Goal: Check status: Check status

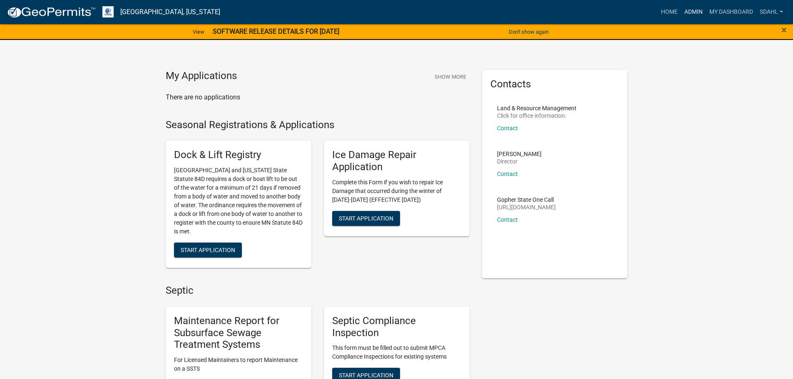
click at [693, 12] on link "Admin" at bounding box center [693, 12] width 25 height 16
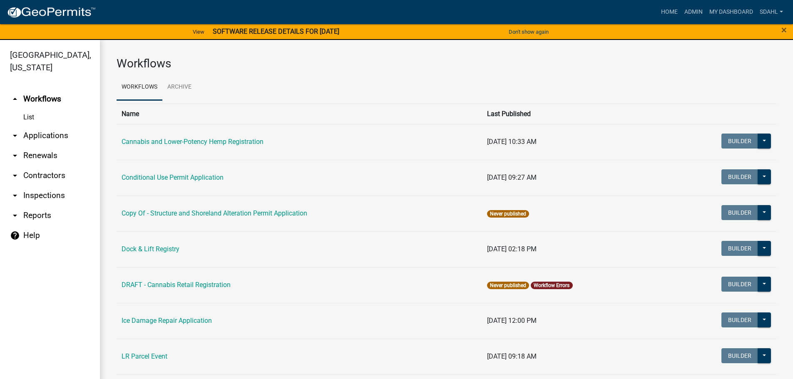
click at [57, 138] on link "arrow_drop_down Applications" at bounding box center [50, 136] width 100 height 20
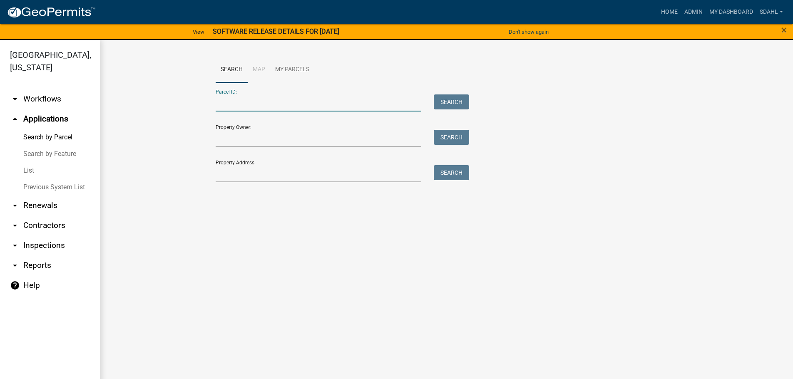
click at [283, 107] on input "Parcel ID:" at bounding box center [319, 103] width 206 height 17
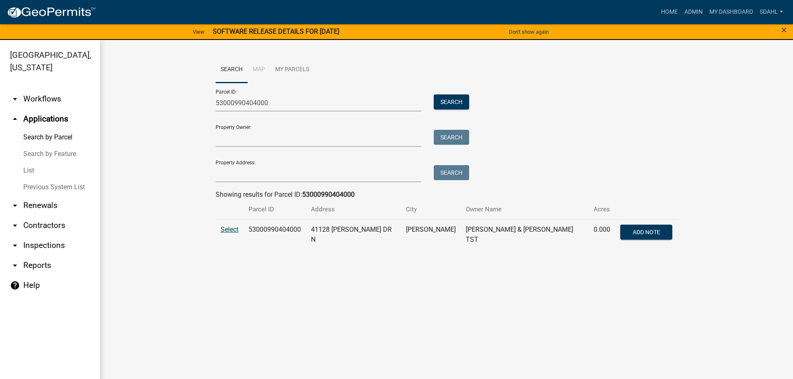
click at [235, 227] on span "Select" at bounding box center [230, 230] width 18 height 8
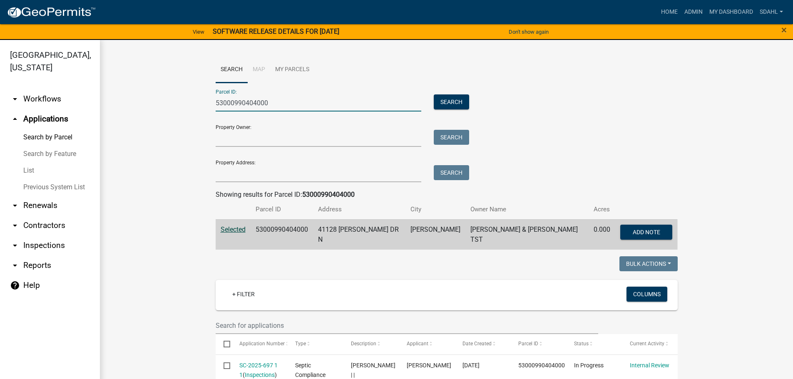
drag, startPoint x: 276, startPoint y: 105, endPoint x: 76, endPoint y: 91, distance: 201.1
click at [76, 91] on div "Otter Tail County, Minnesota arrow_drop_down Workflows List arrow_drop_up Appli…" at bounding box center [396, 214] width 793 height 349
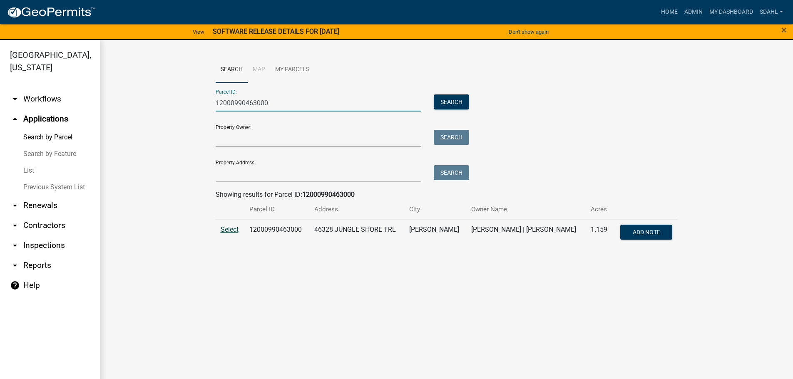
type input "12000990463000"
click at [232, 229] on span "Select" at bounding box center [230, 230] width 18 height 8
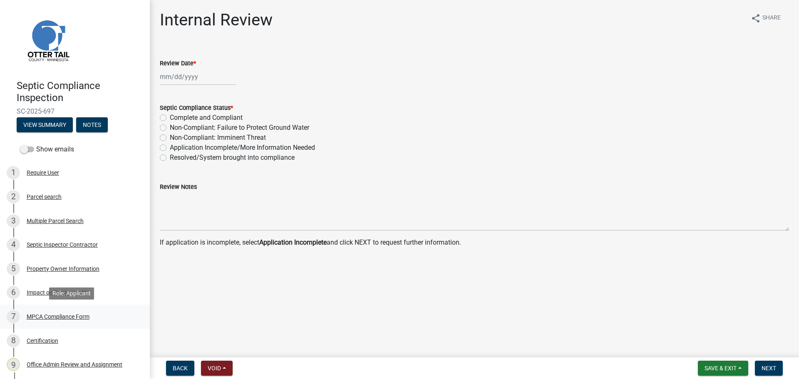
click at [65, 318] on div "MPCA Compliance Form" at bounding box center [58, 317] width 63 height 6
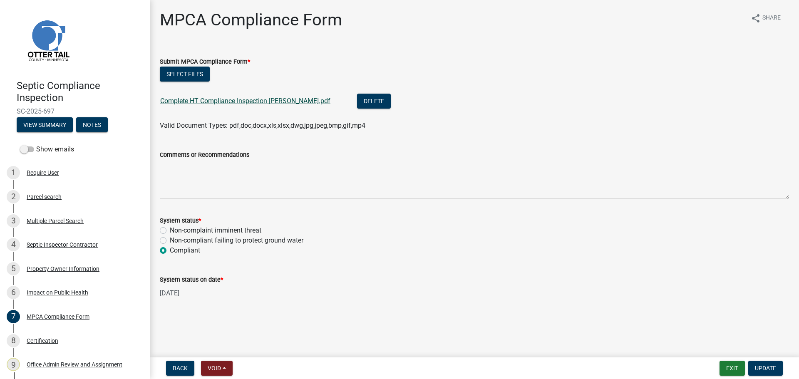
click at [280, 99] on link "Complete HT Compliance Inspection Christensen.pdf" at bounding box center [245, 101] width 170 height 8
click at [358, 99] on button "Delete" at bounding box center [374, 101] width 34 height 15
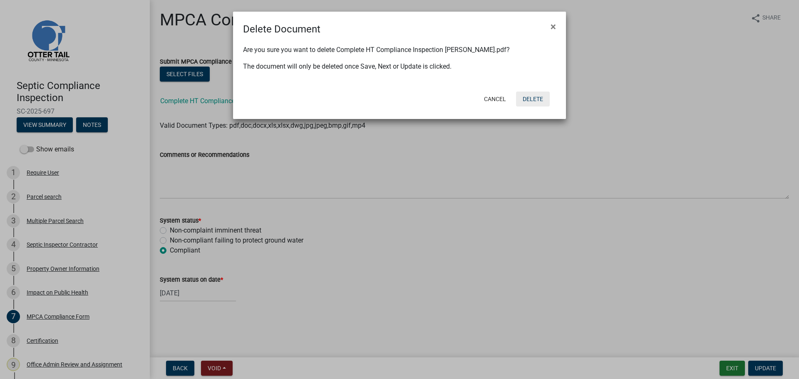
click at [537, 100] on button "Delete" at bounding box center [533, 99] width 34 height 15
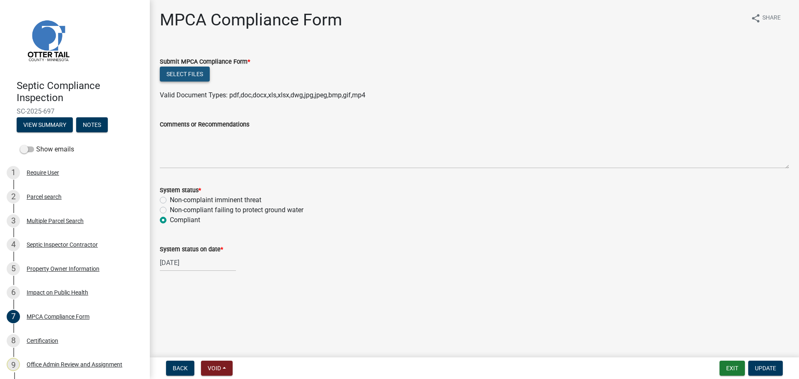
click at [194, 76] on button "Select files" at bounding box center [185, 74] width 50 height 15
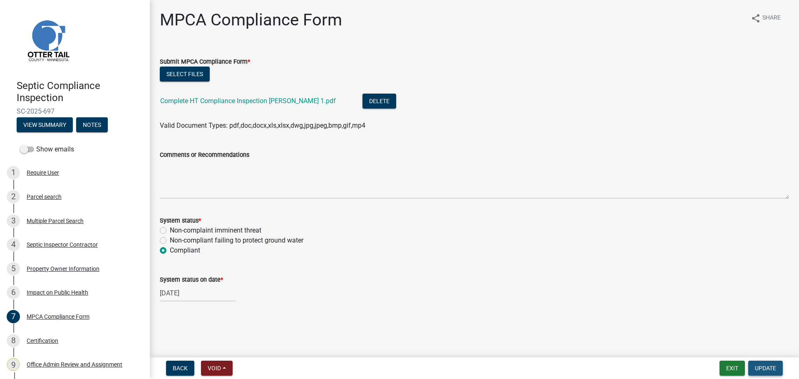
click at [767, 366] on span "Update" at bounding box center [765, 368] width 21 height 7
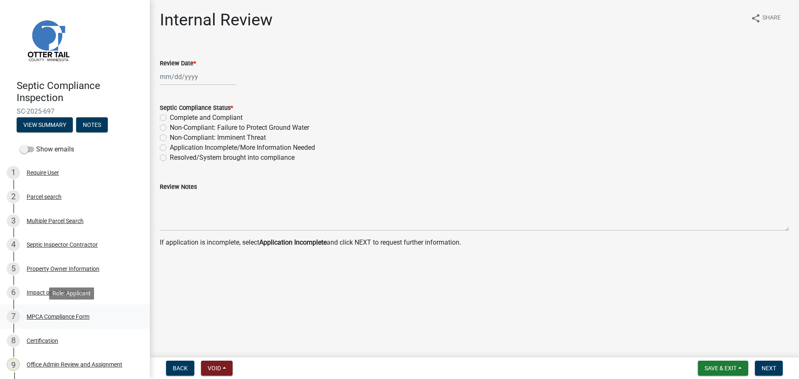
click at [71, 318] on div "MPCA Compliance Form" at bounding box center [58, 317] width 63 height 6
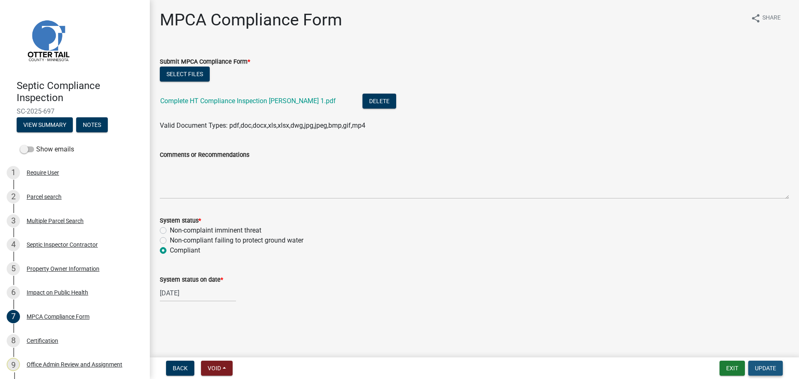
click at [762, 368] on span "Update" at bounding box center [765, 368] width 21 height 7
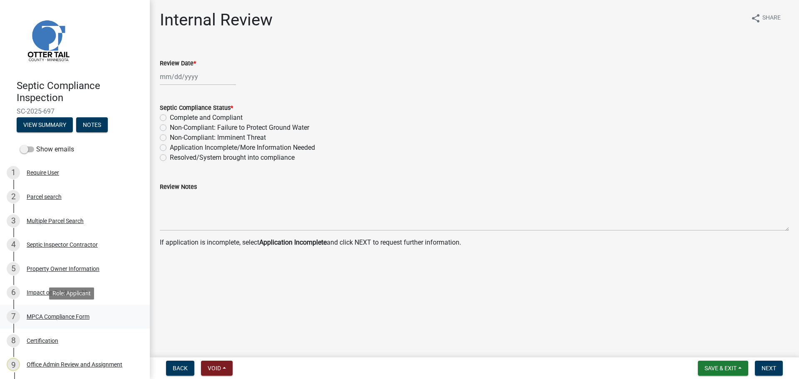
click at [63, 316] on div "MPCA Compliance Form" at bounding box center [58, 317] width 63 height 6
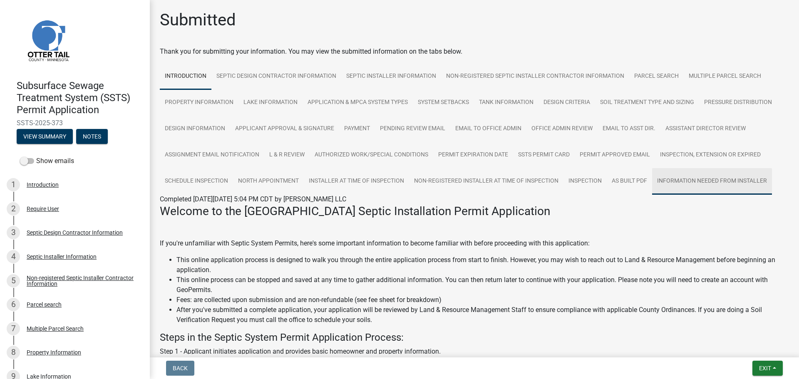
click at [675, 187] on link "Information Needed from Installer" at bounding box center [712, 181] width 120 height 27
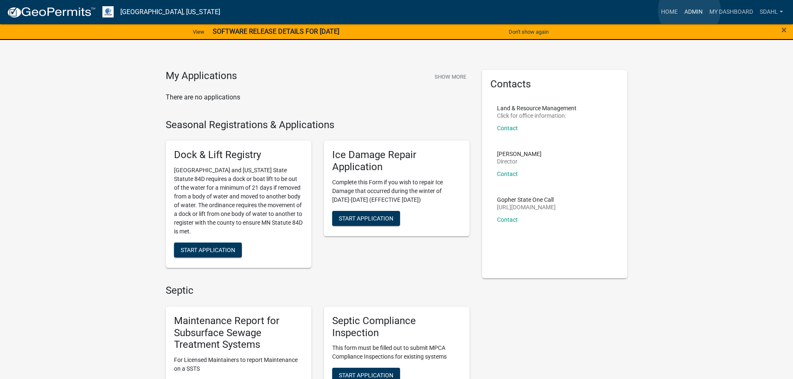
click at [690, 10] on link "Admin" at bounding box center [693, 12] width 25 height 16
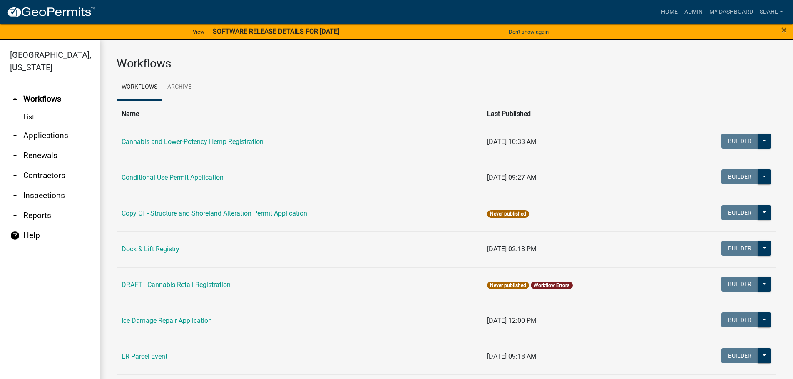
click at [43, 131] on link "arrow_drop_down Applications" at bounding box center [50, 136] width 100 height 20
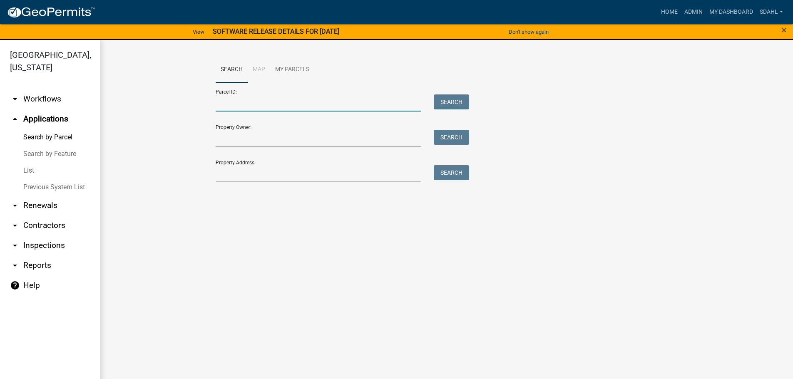
click at [319, 104] on input "Parcel ID:" at bounding box center [319, 103] width 206 height 17
paste input "74000990053000"
type input "74000990053000"
click at [449, 101] on button "Search" at bounding box center [451, 102] width 35 height 15
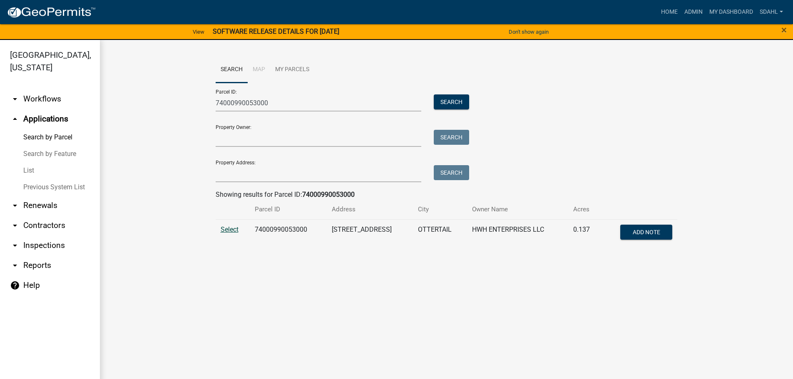
click at [228, 232] on span "Select" at bounding box center [230, 230] width 18 height 8
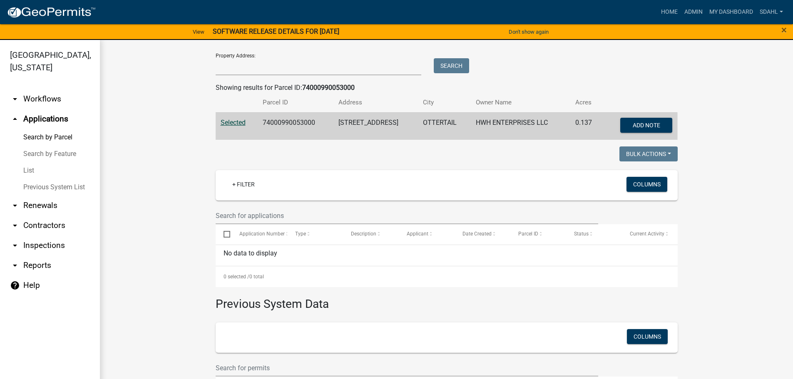
scroll to position [174, 0]
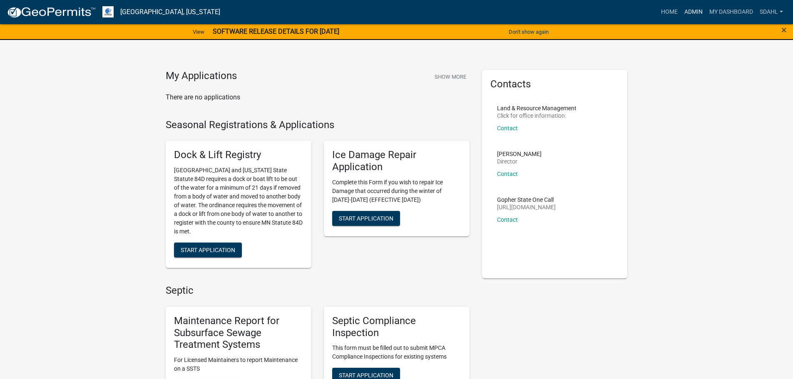
click at [688, 17] on link "Admin" at bounding box center [693, 12] width 25 height 16
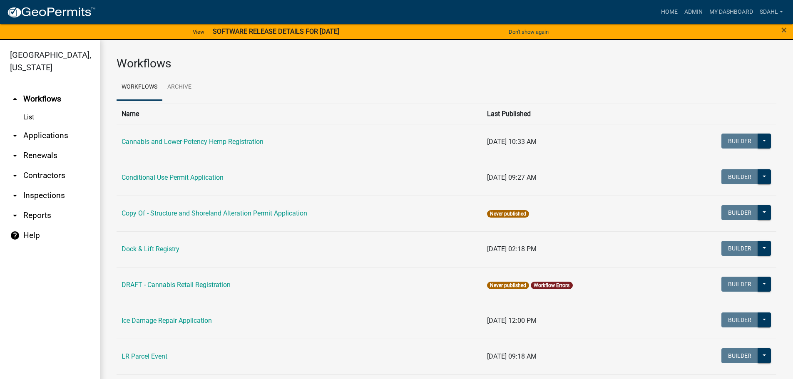
click at [40, 134] on link "arrow_drop_down Applications" at bounding box center [50, 136] width 100 height 20
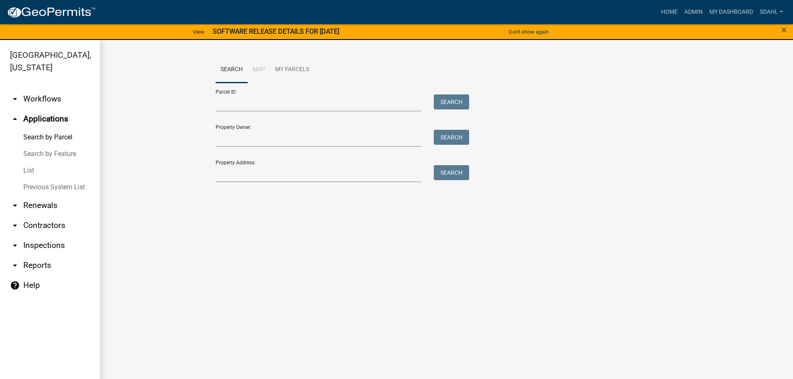
click at [620, 172] on div "Parcel ID: Search Property Owner: Search Property Address: Search" at bounding box center [447, 133] width 462 height 100
click at [245, 177] on input "Property Address:" at bounding box center [319, 173] width 206 height 17
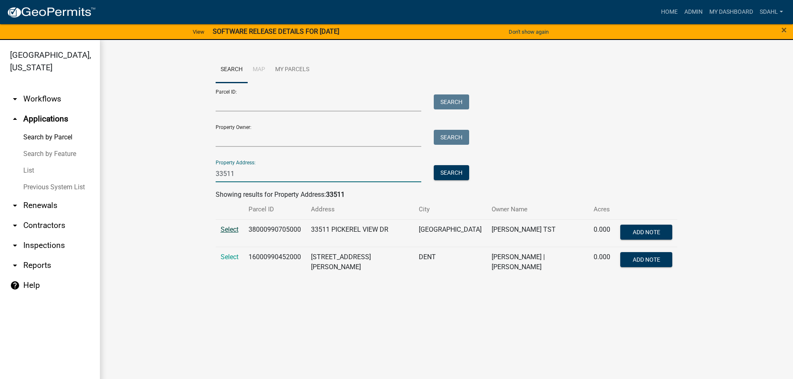
type input "33511"
click at [231, 230] on span "Select" at bounding box center [230, 230] width 18 height 8
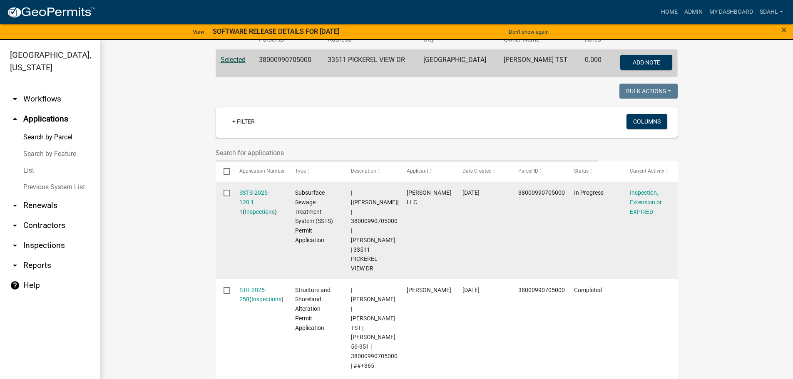
scroll to position [167, 0]
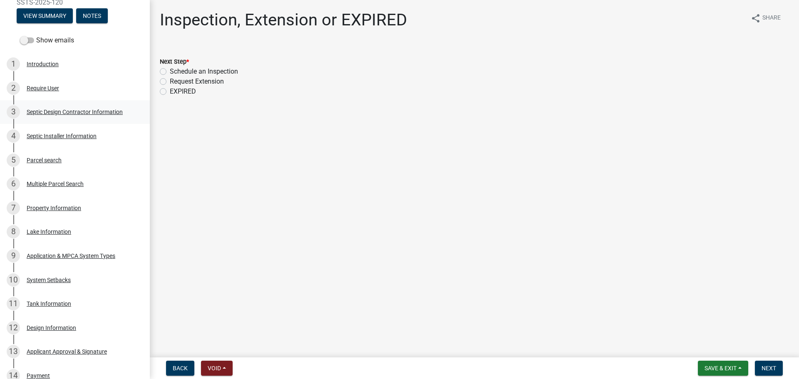
scroll to position [125, 0]
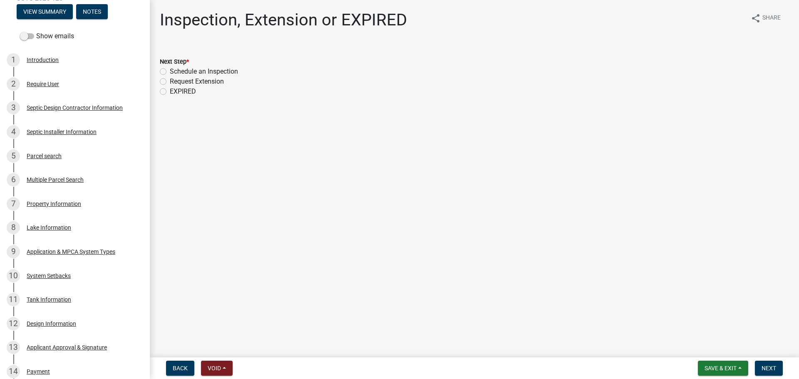
click at [425, 254] on main "Inspection, Extension or EXPIRED share Share Next Step * Schedule an Inspection…" at bounding box center [475, 177] width 650 height 354
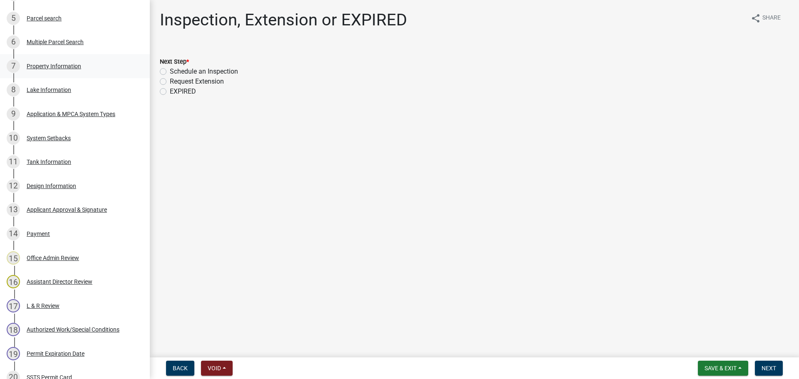
scroll to position [375, 0]
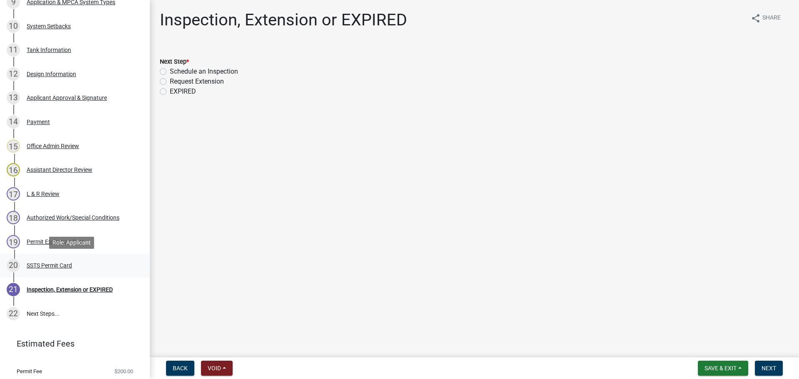
click at [45, 265] on div "SSTS Permit Card" at bounding box center [49, 266] width 45 height 6
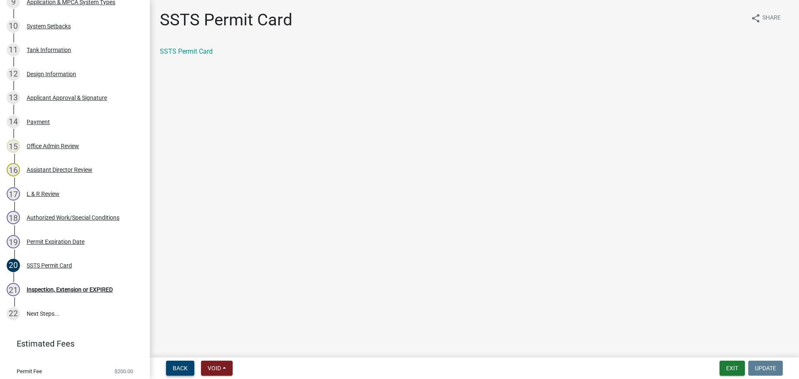
click at [181, 369] on span "Back" at bounding box center [180, 368] width 15 height 7
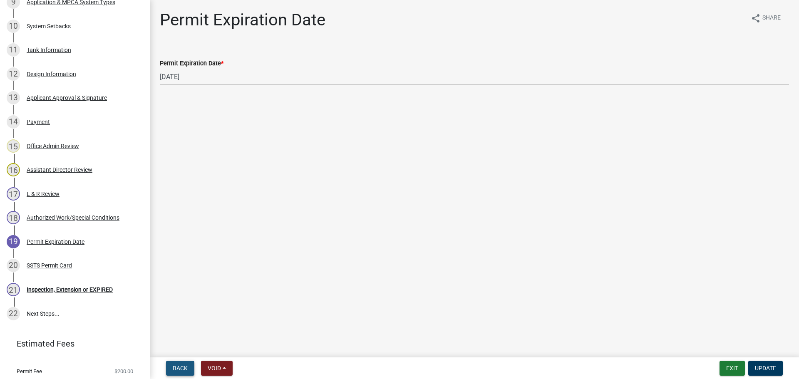
click at [181, 369] on span "Back" at bounding box center [180, 368] width 15 height 7
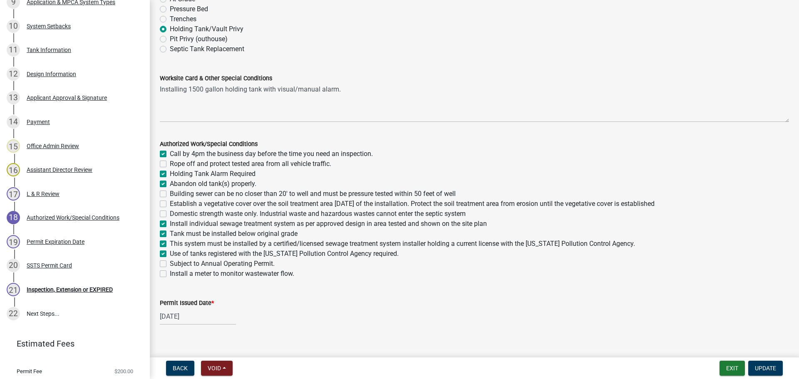
scroll to position [93, 0]
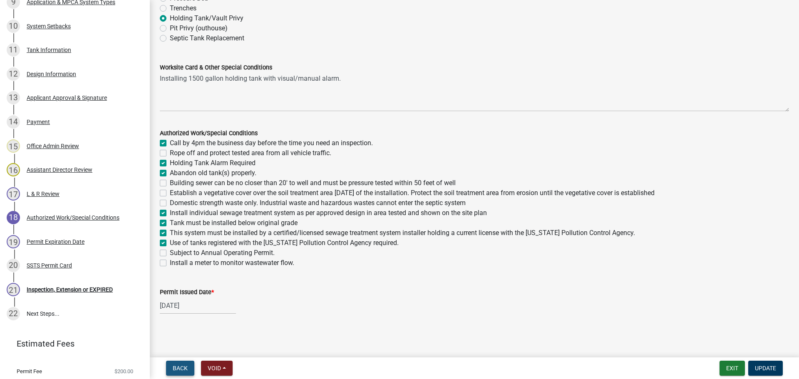
click at [180, 367] on span "Back" at bounding box center [180, 368] width 15 height 7
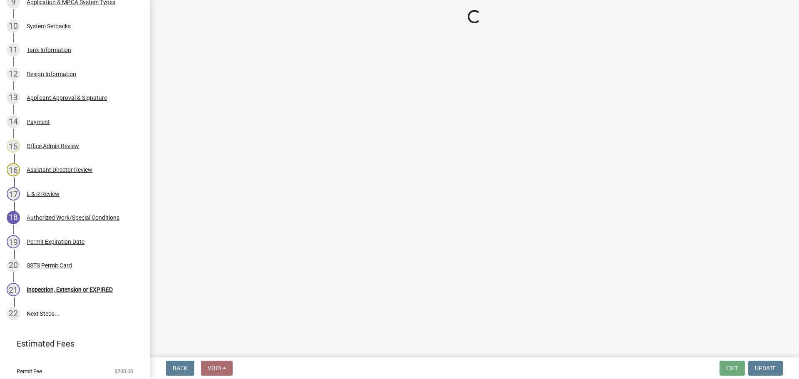
select select "34228cc3-780d-4331-b1d3-92b61ef2737b"
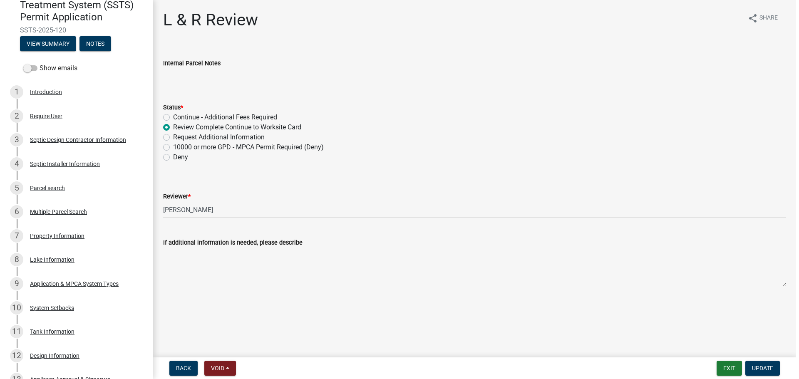
scroll to position [83, 0]
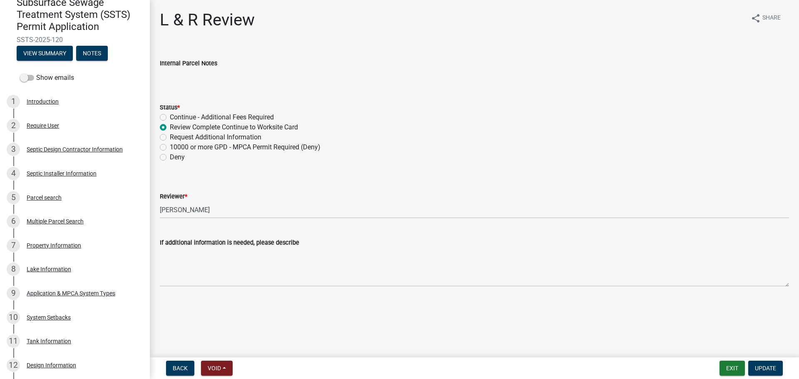
click at [550, 42] on div "L & R Review share Share Internal Parcel Notes Status * Continue - Additional F…" at bounding box center [475, 155] width 642 height 291
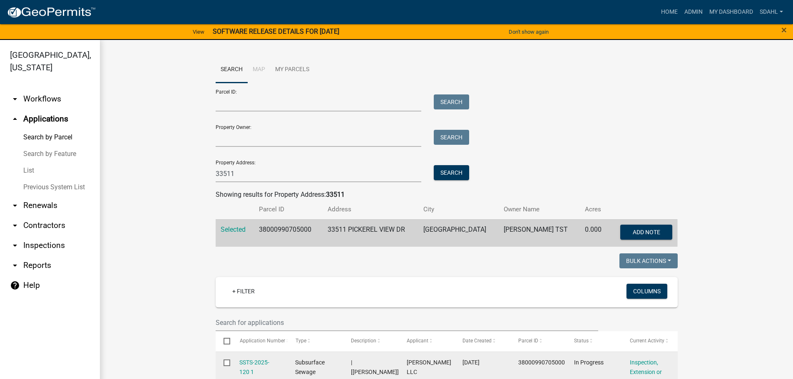
scroll to position [167, 0]
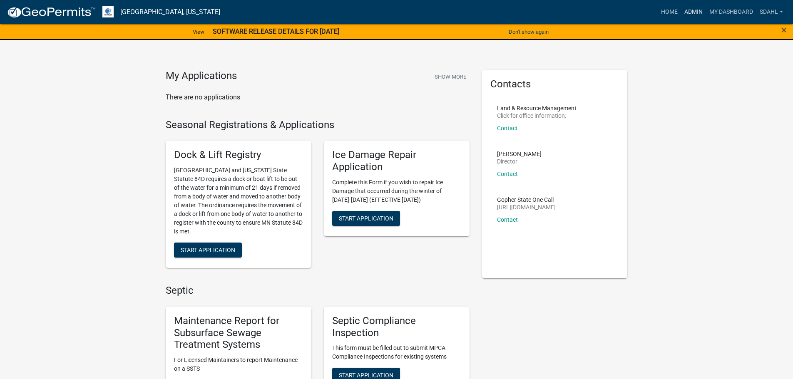
click at [694, 10] on link "Admin" at bounding box center [693, 12] width 25 height 16
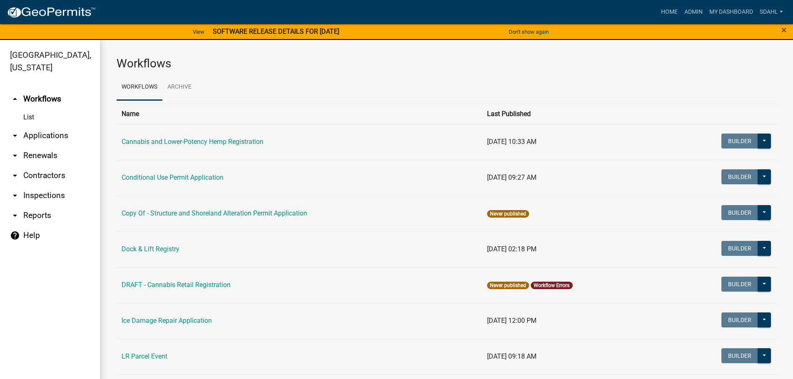
click at [60, 128] on link "arrow_drop_down Applications" at bounding box center [50, 136] width 100 height 20
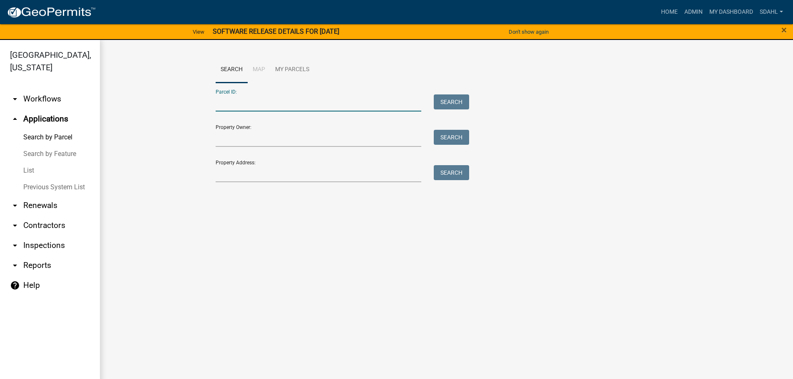
click at [257, 103] on input "Parcel ID:" at bounding box center [319, 103] width 206 height 17
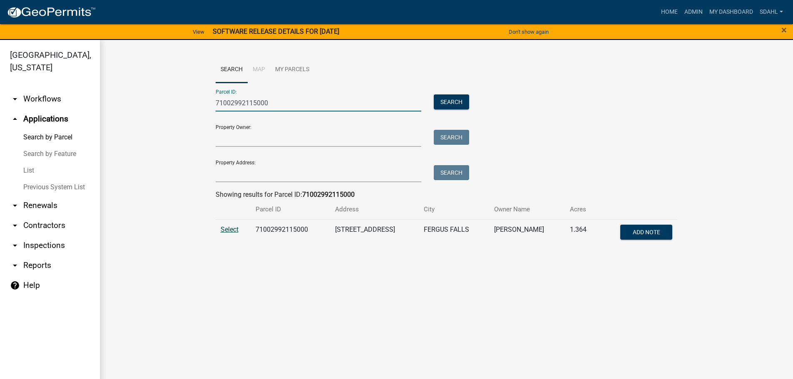
type input "71002992115000"
click at [233, 231] on span "Select" at bounding box center [230, 230] width 18 height 8
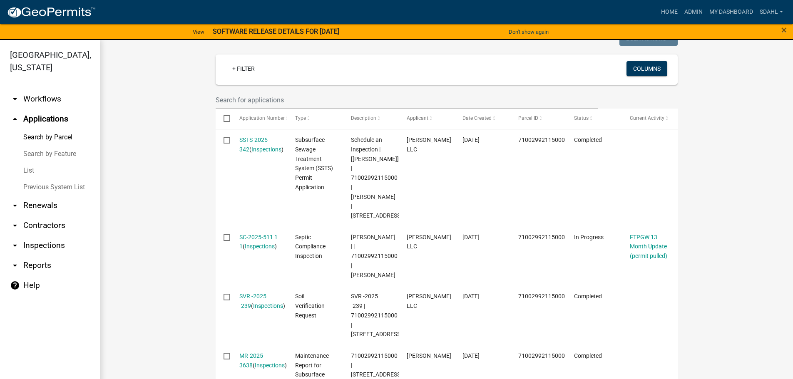
scroll to position [208, 0]
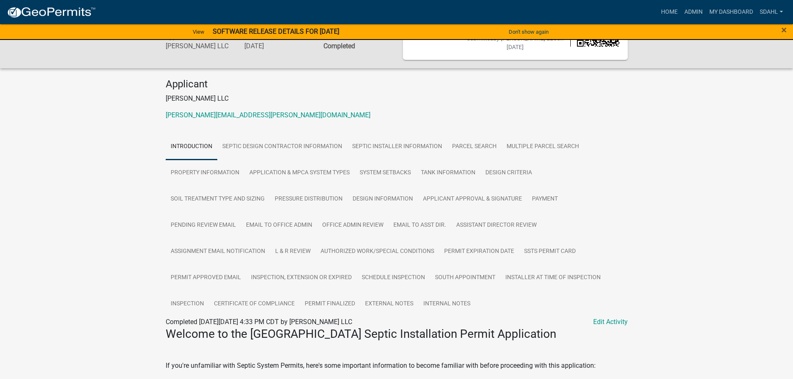
scroll to position [42, 0]
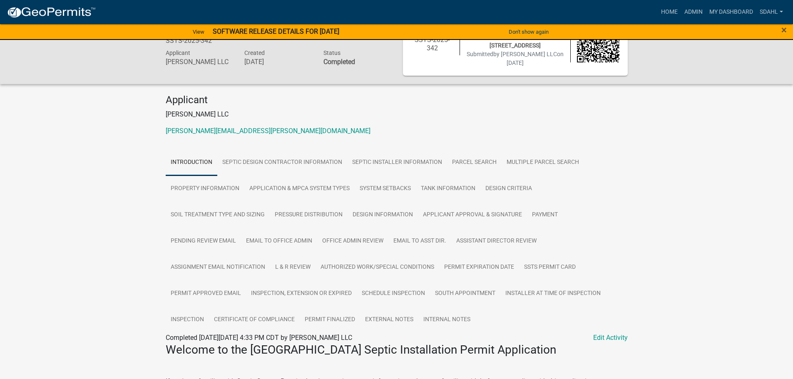
click at [116, 264] on div "Subsurface Sewage Treatment System (SSTS) Permit Application SSTS-2025-342 Amou…" at bounding box center [396, 378] width 793 height 761
click at [184, 321] on link "Inspection" at bounding box center [187, 320] width 43 height 27
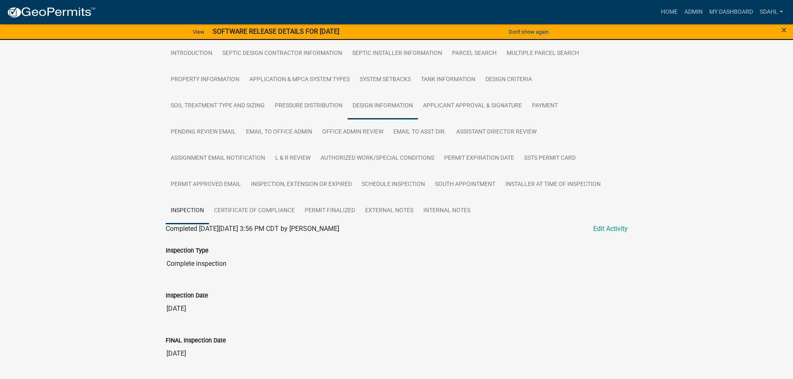
scroll to position [17, 0]
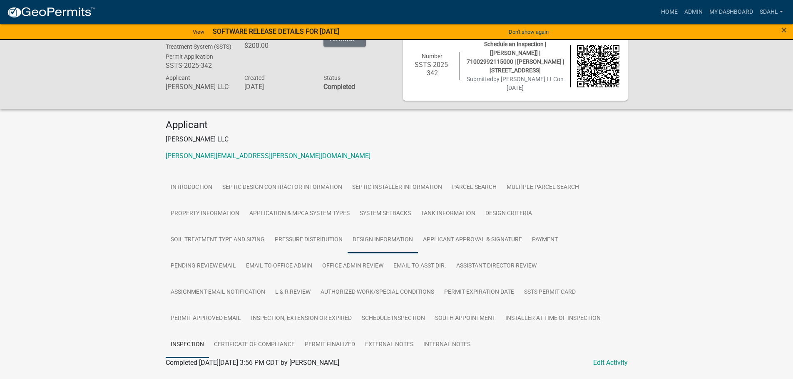
click at [381, 246] on link "Design Information" at bounding box center [383, 240] width 70 height 27
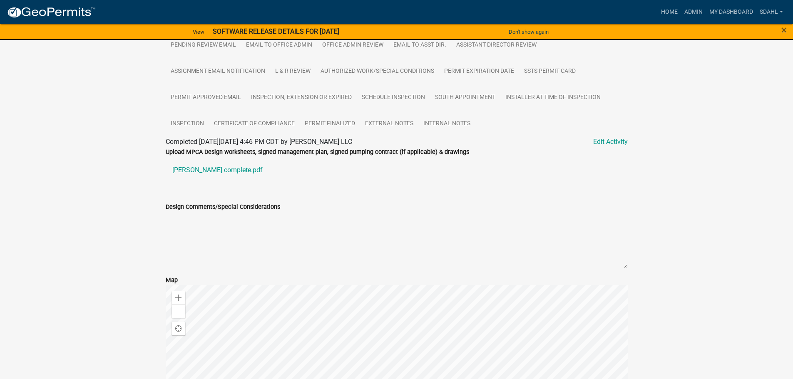
scroll to position [264, 0]
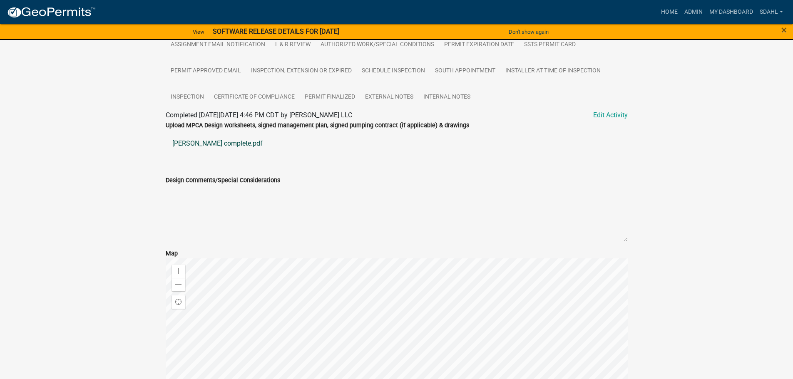
click at [205, 145] on link "[PERSON_NAME] complete.pdf" at bounding box center [397, 144] width 462 height 20
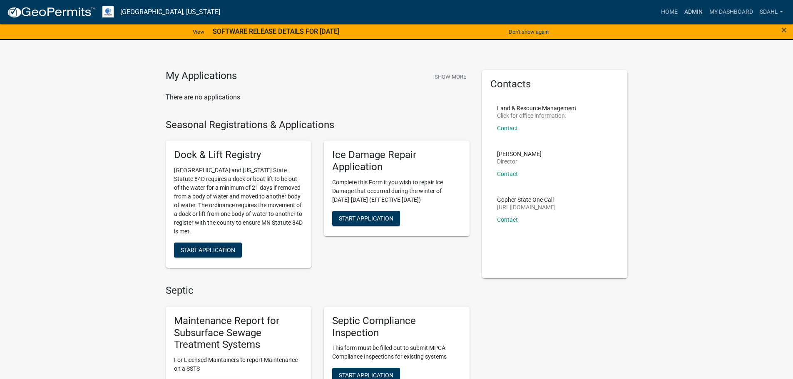
click at [695, 10] on link "Admin" at bounding box center [693, 12] width 25 height 16
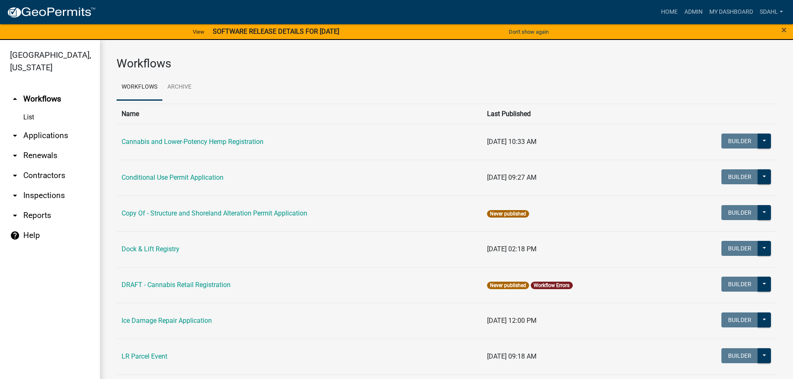
click at [57, 138] on link "arrow_drop_down Applications" at bounding box center [50, 136] width 100 height 20
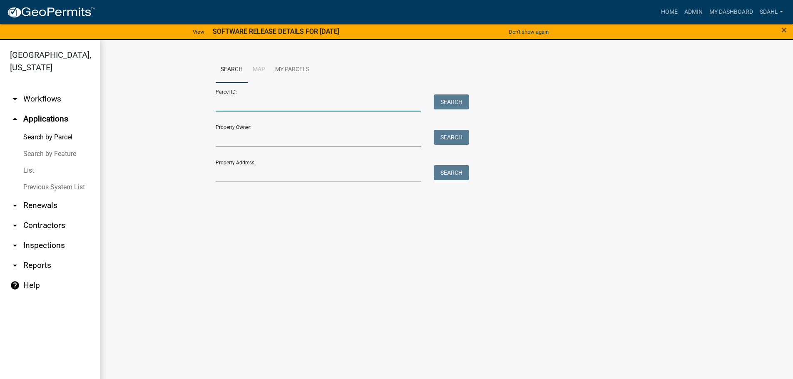
click at [277, 105] on input "Parcel ID:" at bounding box center [319, 103] width 206 height 17
click at [224, 174] on input "Property Address:" at bounding box center [319, 173] width 206 height 17
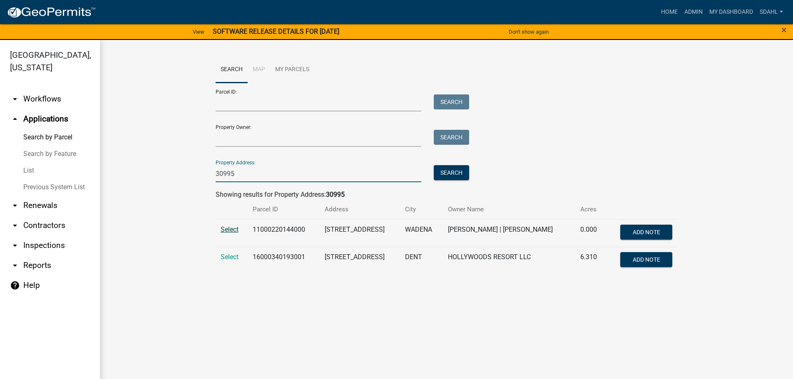
type input "30995"
click at [230, 228] on span "Select" at bounding box center [230, 230] width 18 height 8
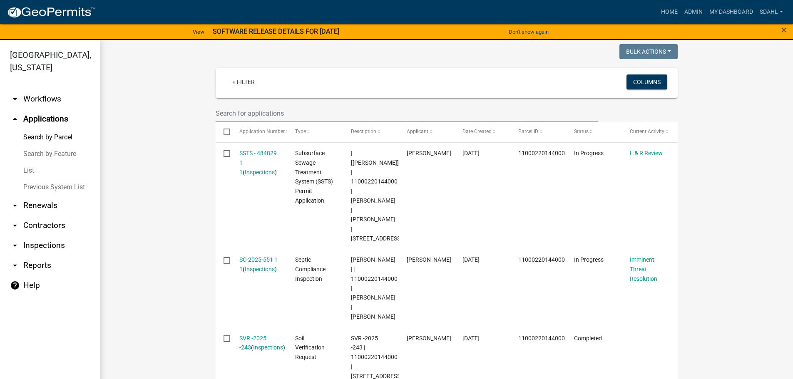
scroll to position [195, 0]
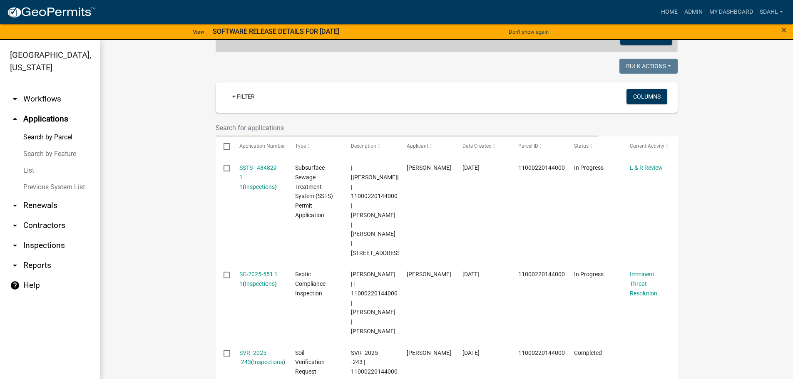
click at [171, 200] on wm-workflow-application-search-view "Search Map My Parcels Parcel ID: Search Property Owner: Search Property Address…" at bounding box center [447, 255] width 660 height 786
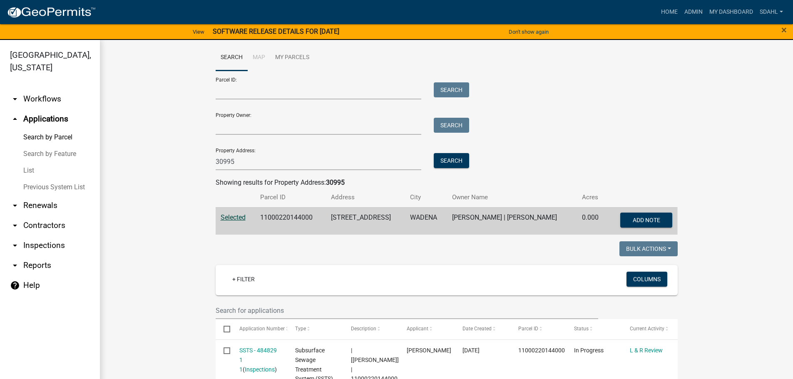
scroll to position [0, 0]
